Goal: Navigation & Orientation: Go to known website

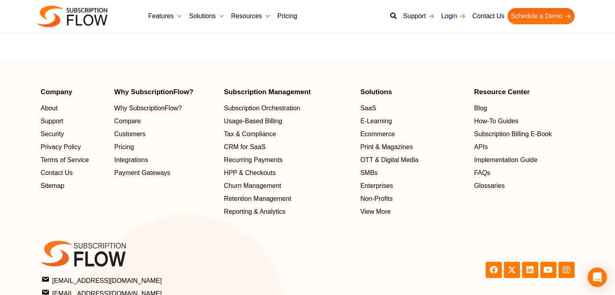
scroll to position [2468, 0]
